Goal: Information Seeking & Learning: Understand process/instructions

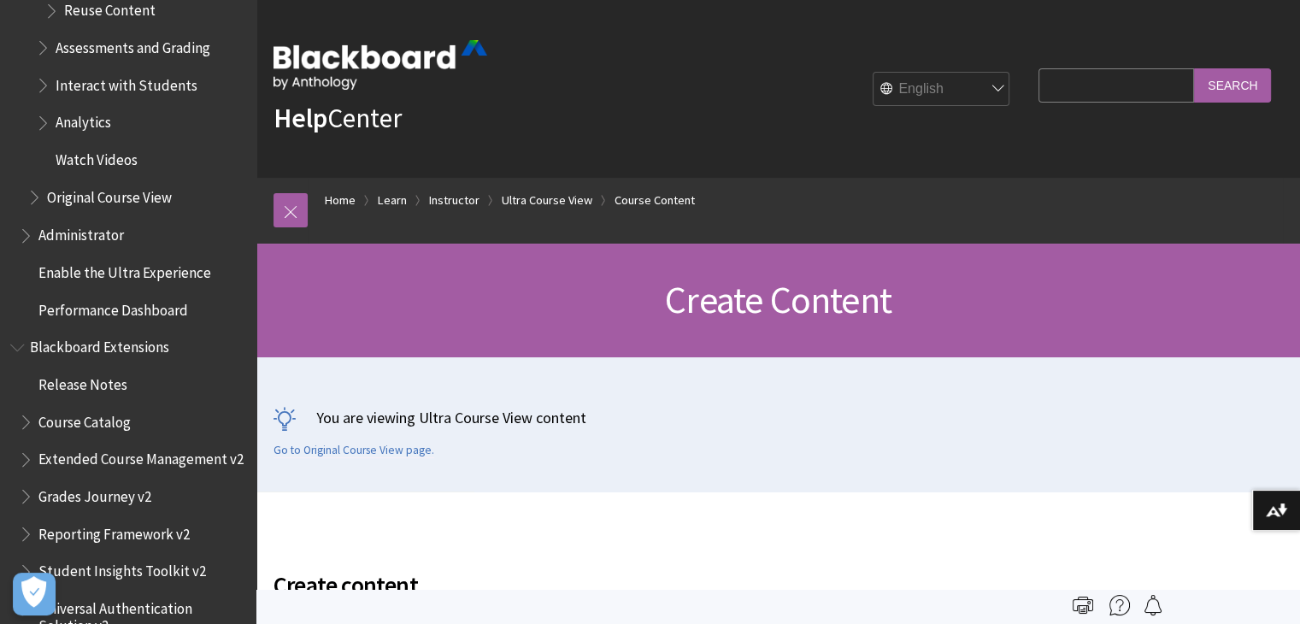
scroll to position [3038, 0]
click at [1097, 94] on input "Search Query" at bounding box center [1116, 84] width 156 height 33
type input "how to put a start time for a test"
click at [1194, 68] on input "Search" at bounding box center [1232, 84] width 77 height 33
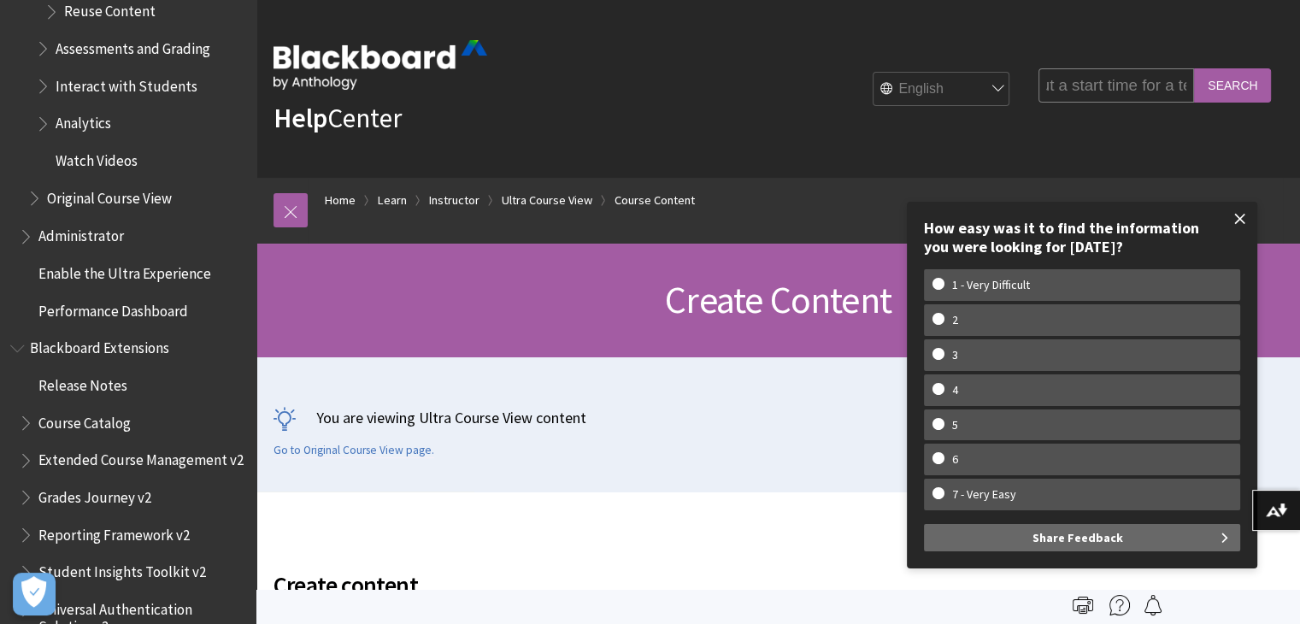
scroll to position [0, 0]
click at [1238, 220] on span at bounding box center [1240, 219] width 36 height 36
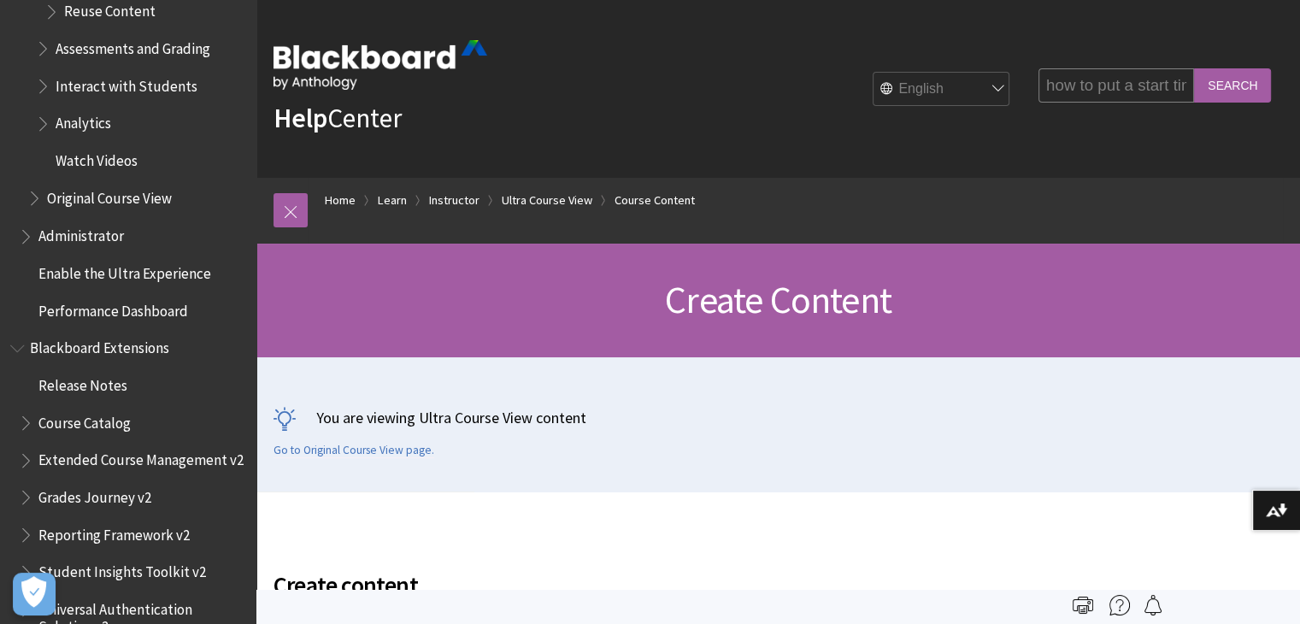
click at [1232, 80] on input "Search" at bounding box center [1232, 84] width 77 height 33
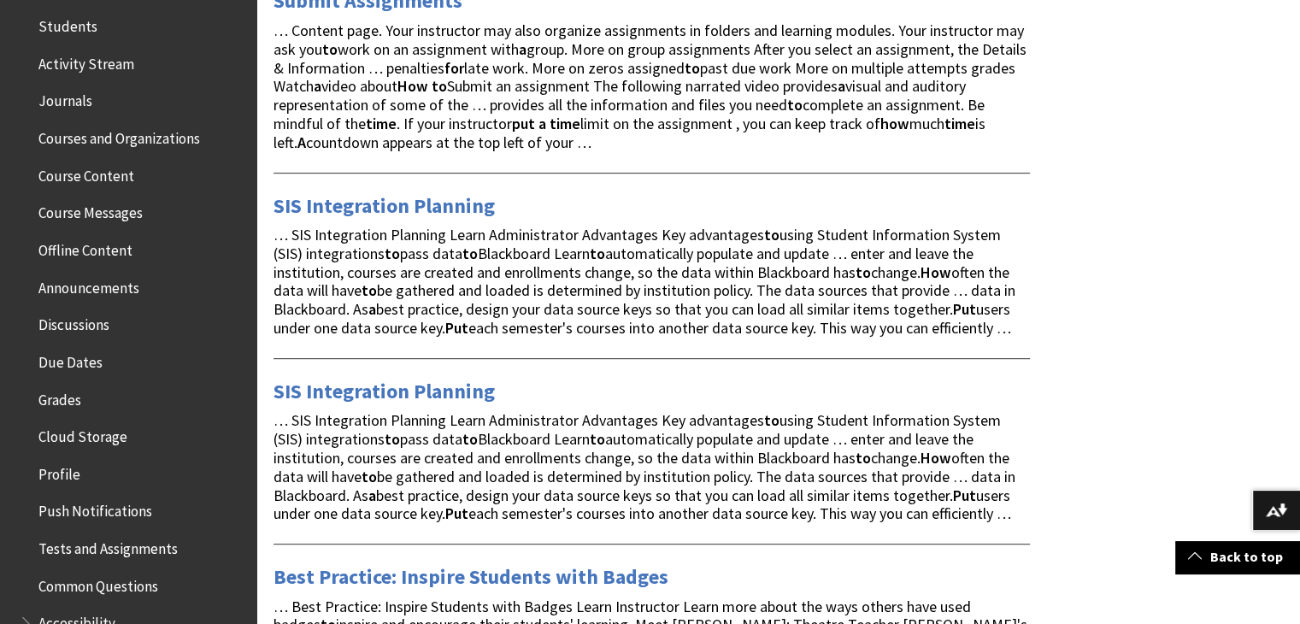
scroll to position [446, 0]
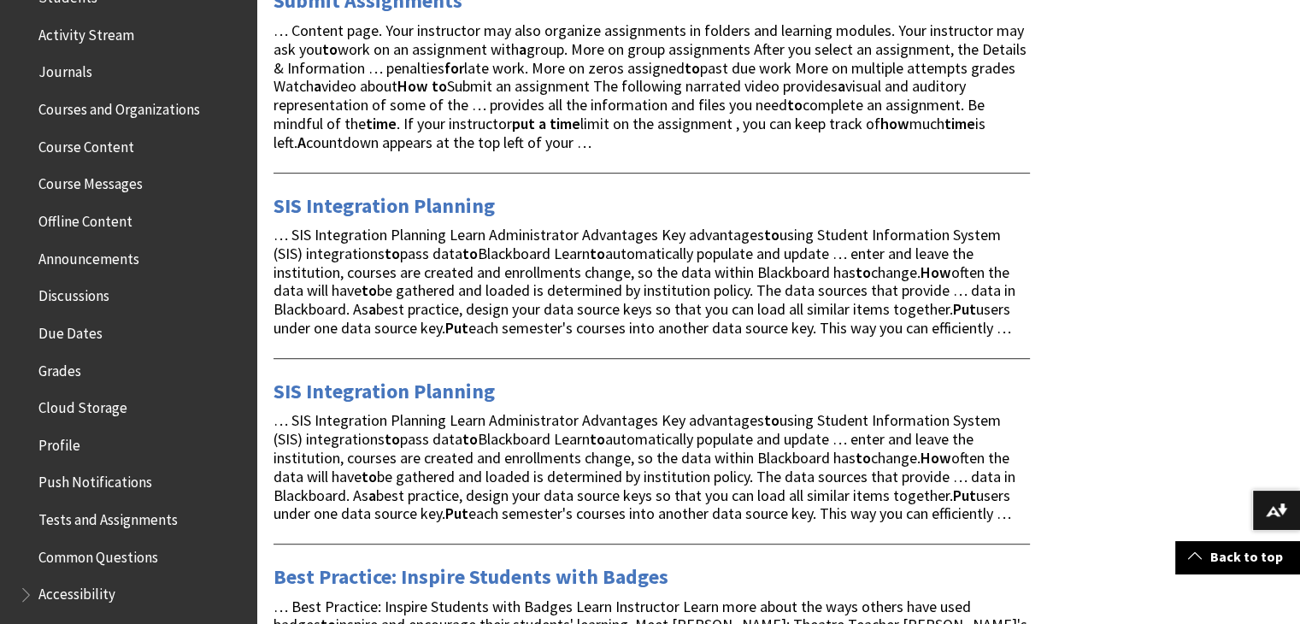
click at [116, 513] on span "Tests and Assignments" at bounding box center [107, 516] width 139 height 23
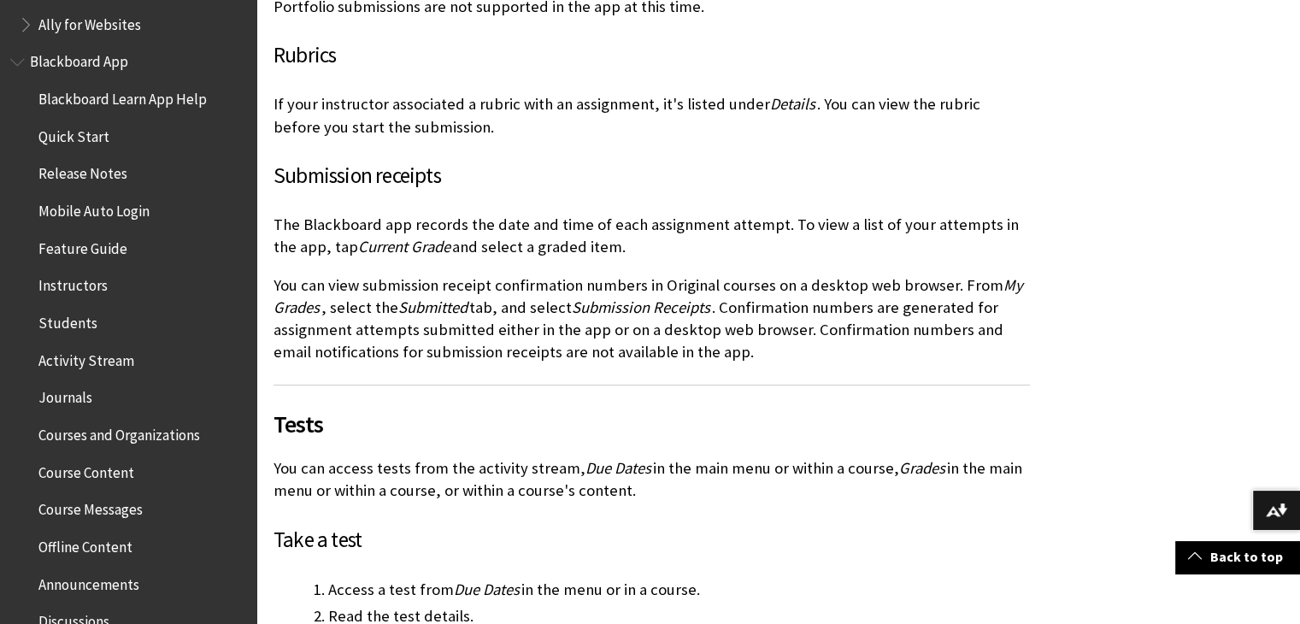
scroll to position [116, 0]
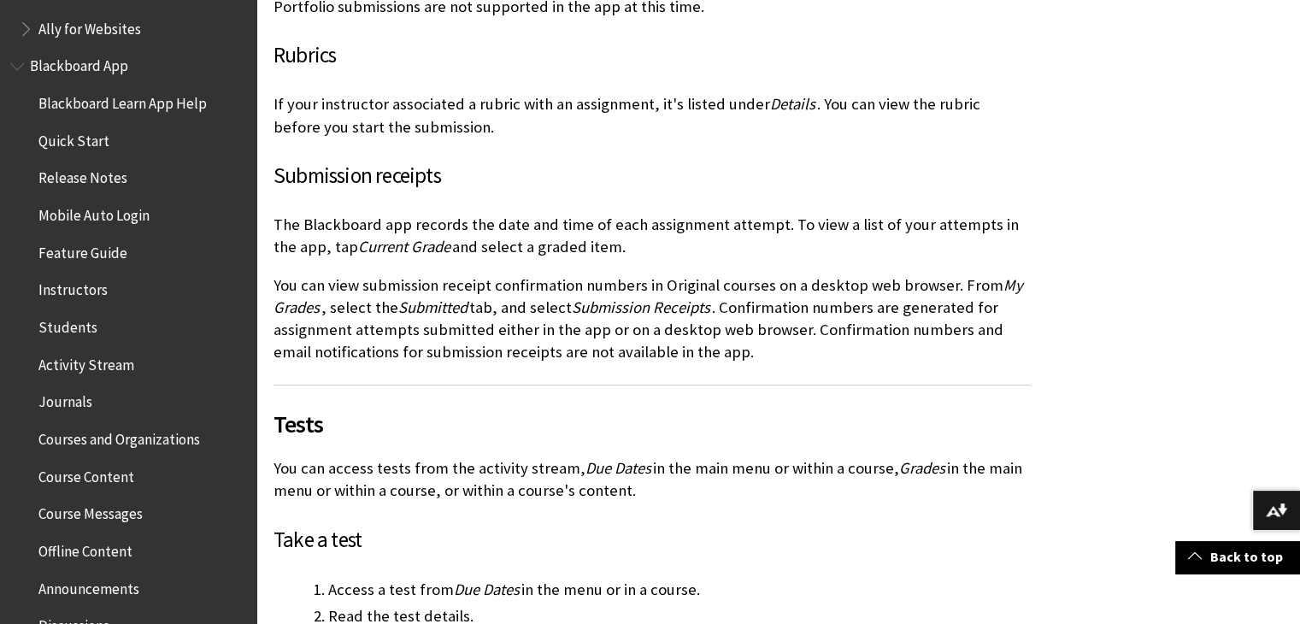
click at [89, 292] on span "Instructors" at bounding box center [72, 287] width 69 height 23
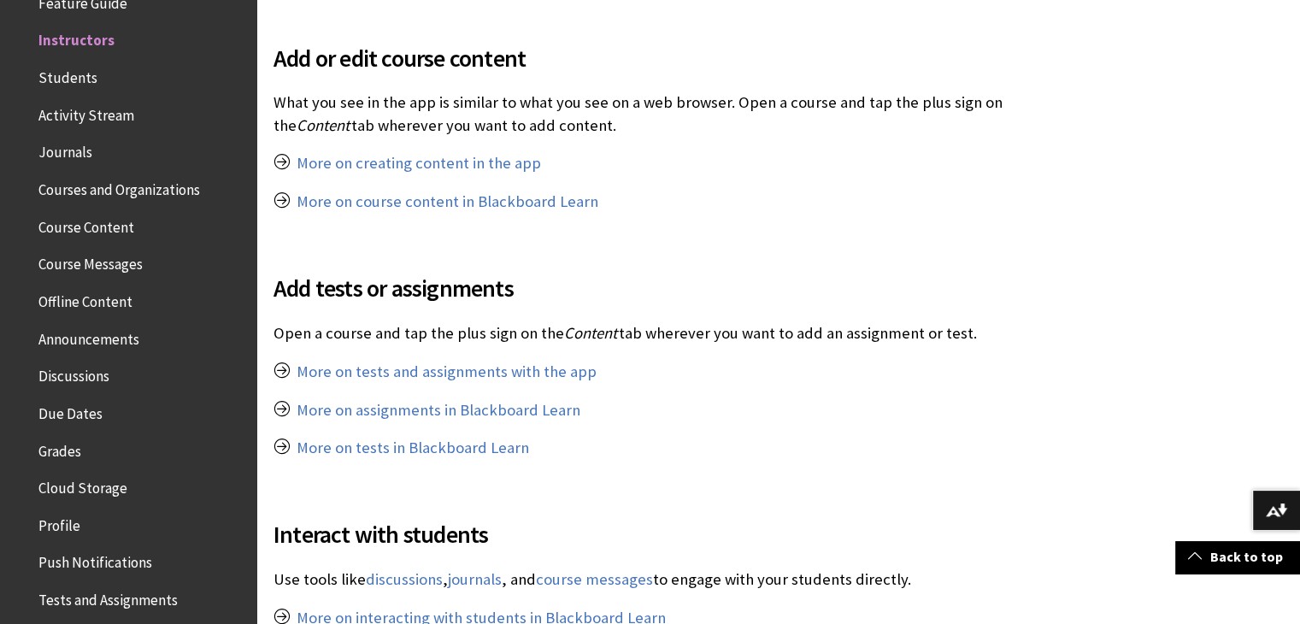
scroll to position [909, 0]
click at [546, 374] on link "More on tests and assignments with the app" at bounding box center [447, 370] width 300 height 21
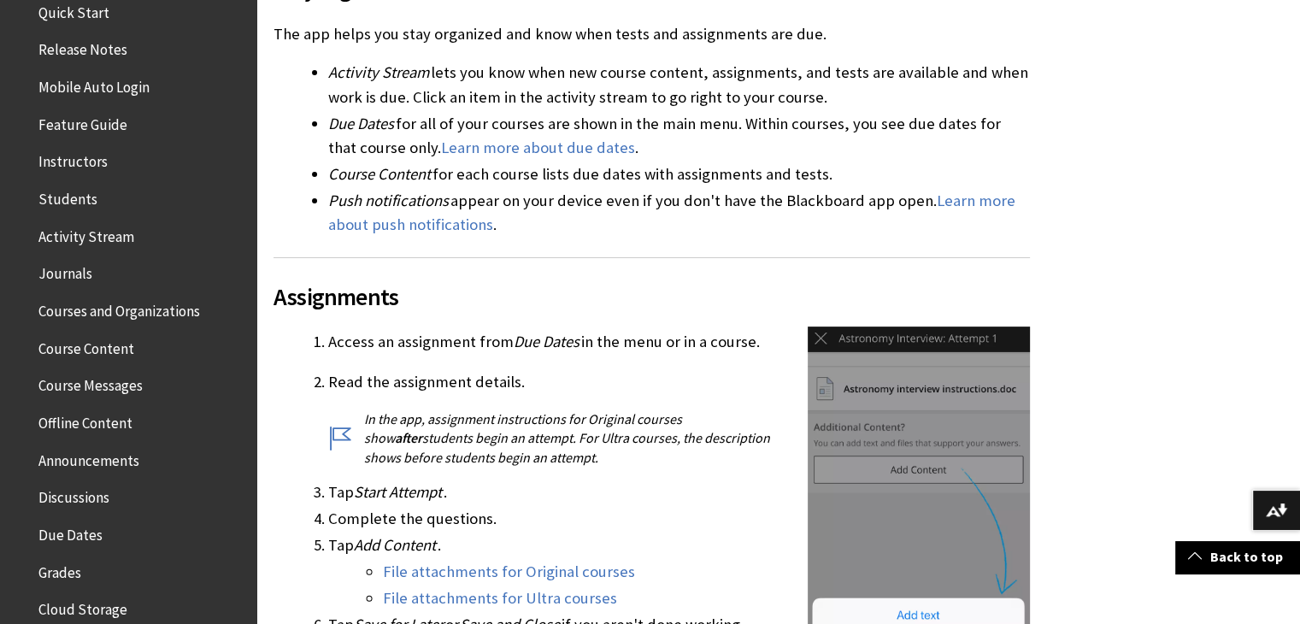
scroll to position [244, 0]
click at [66, 158] on span "Instructors" at bounding box center [72, 160] width 69 height 23
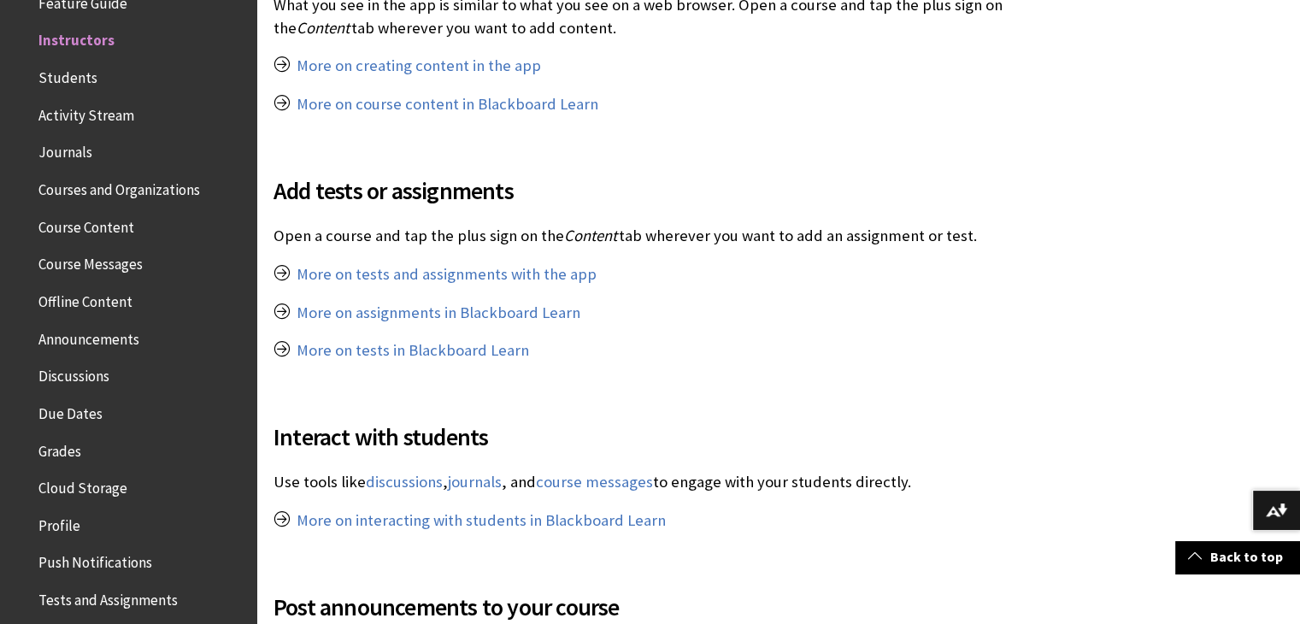
scroll to position [1008, 0]
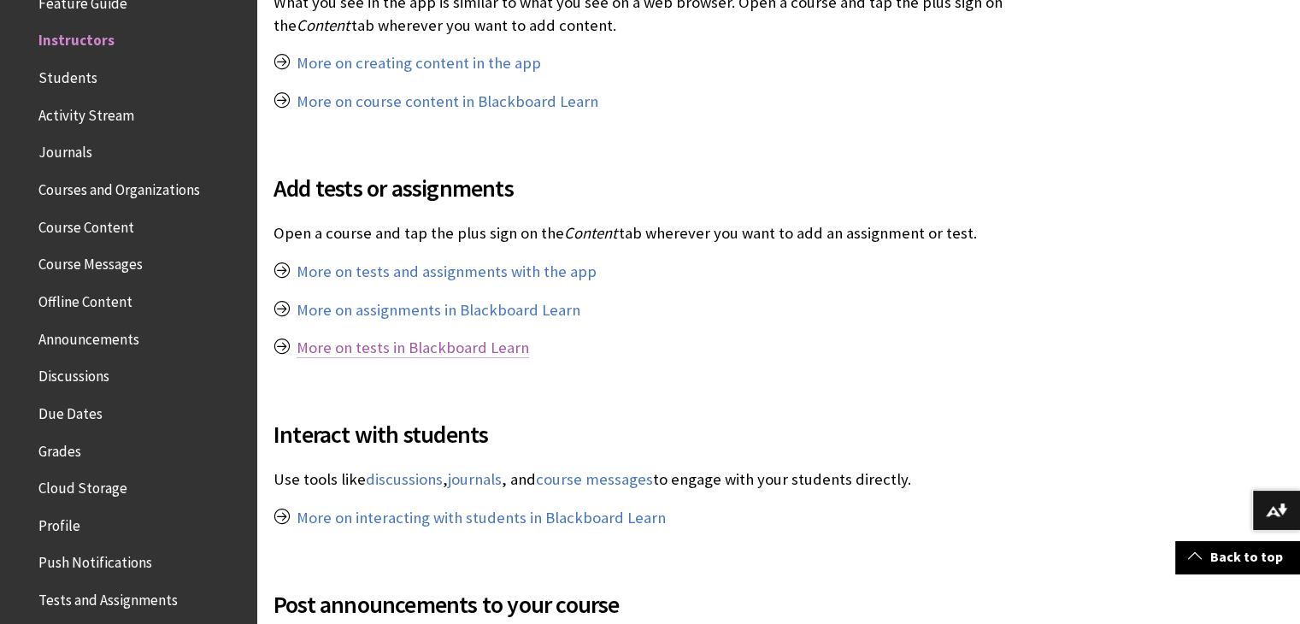
click at [471, 350] on link "More on tests in Blackboard Learn" at bounding box center [413, 348] width 232 height 21
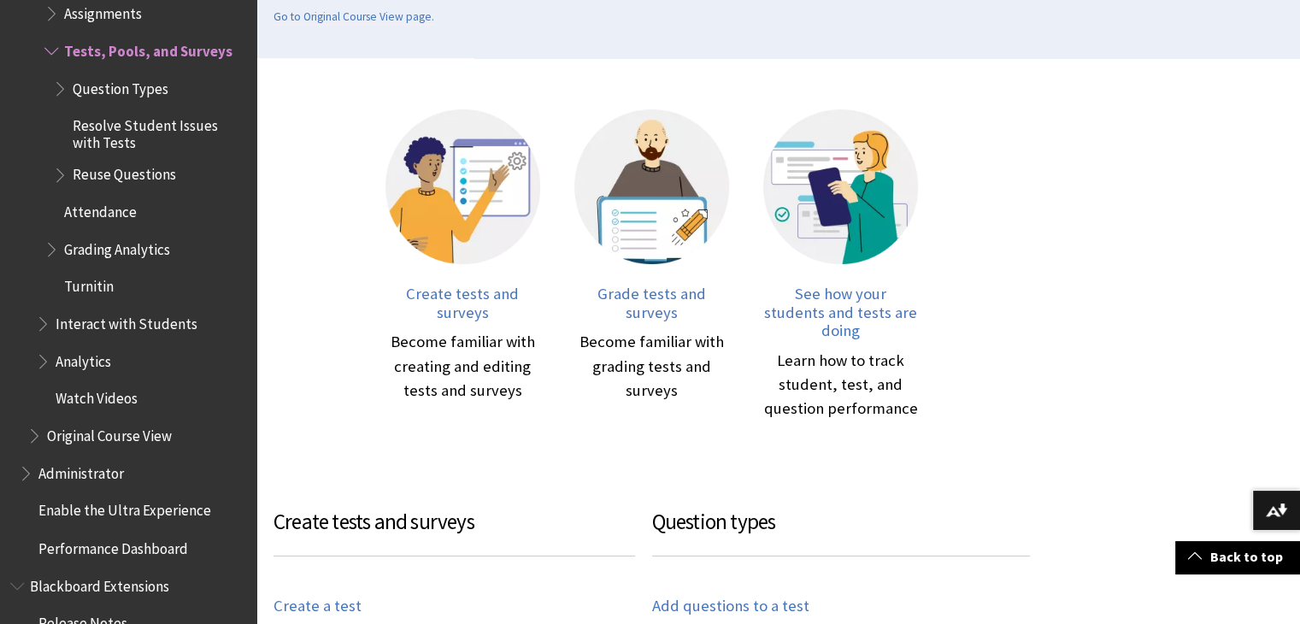
scroll to position [432, 0]
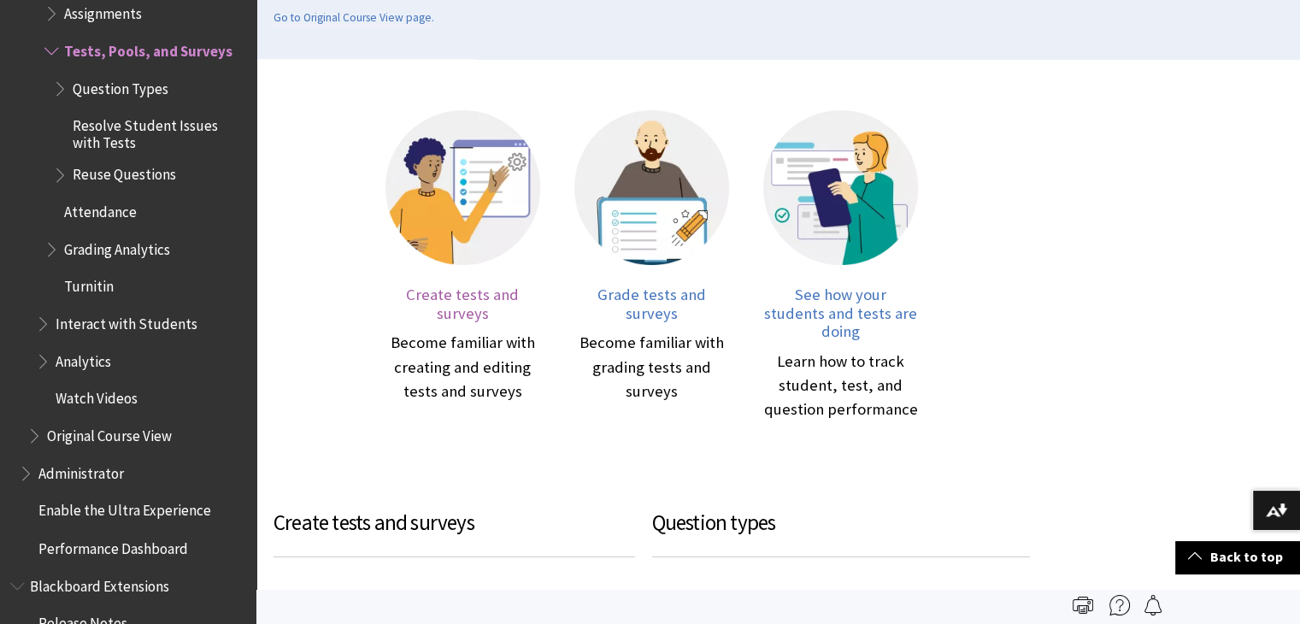
click at [456, 299] on span "Create tests and surveys" at bounding box center [462, 304] width 113 height 38
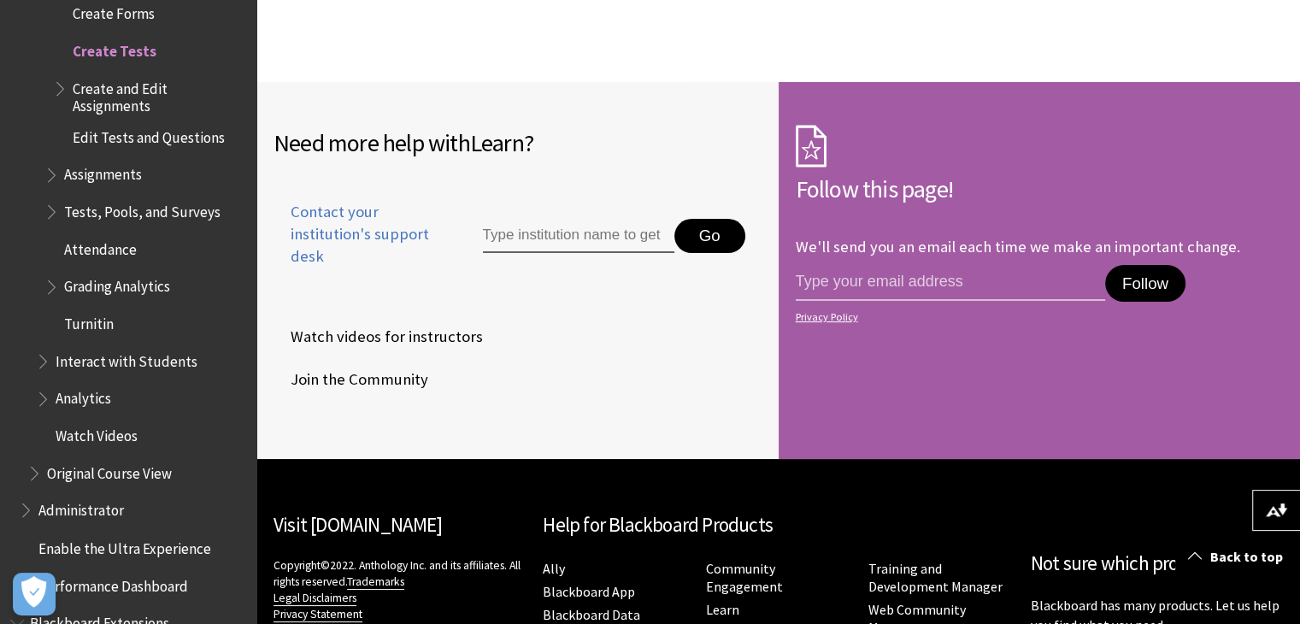
scroll to position [26299, 0]
